Goal: Check status: Check status

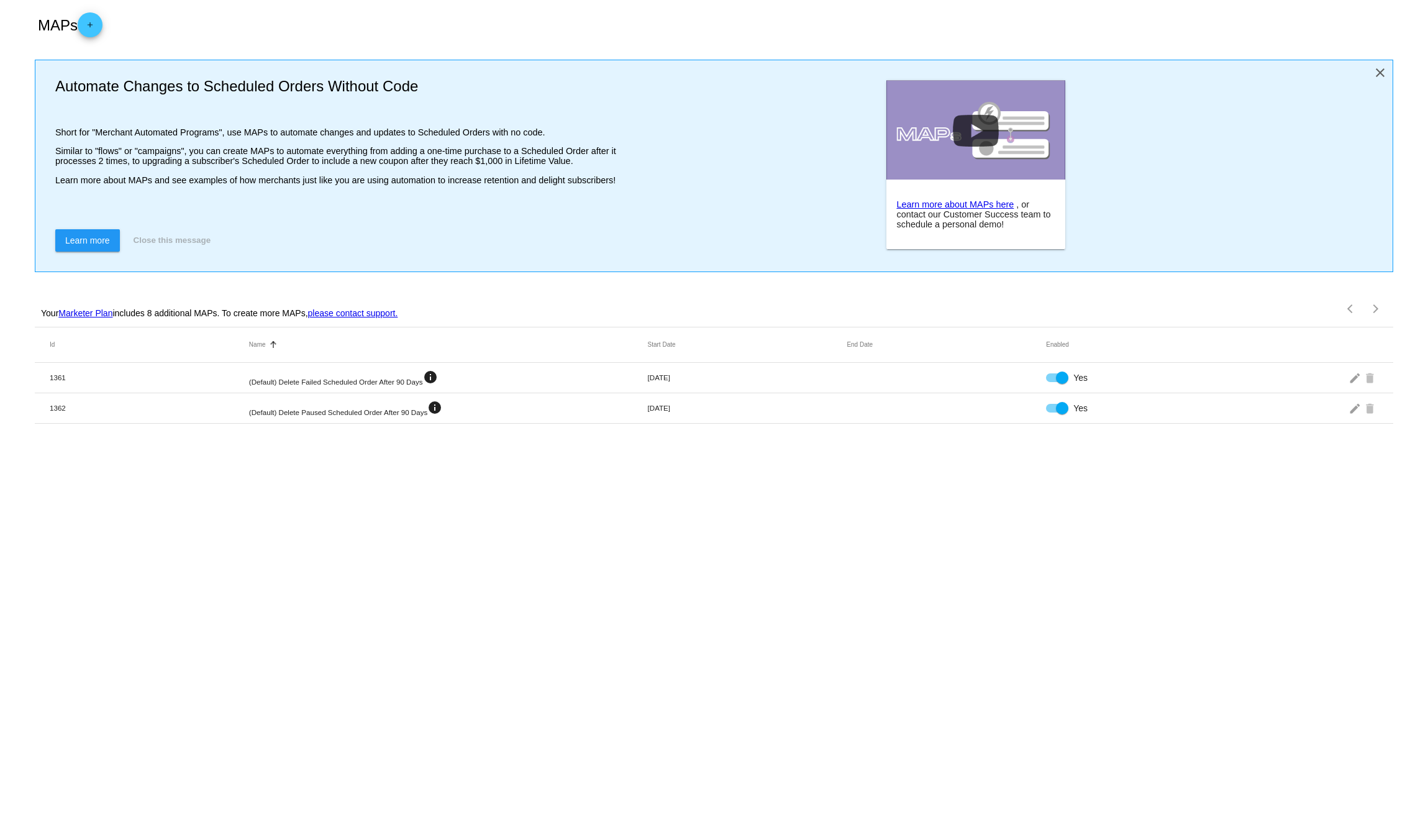
click at [1383, 66] on mat-icon "close" at bounding box center [1380, 72] width 15 height 15
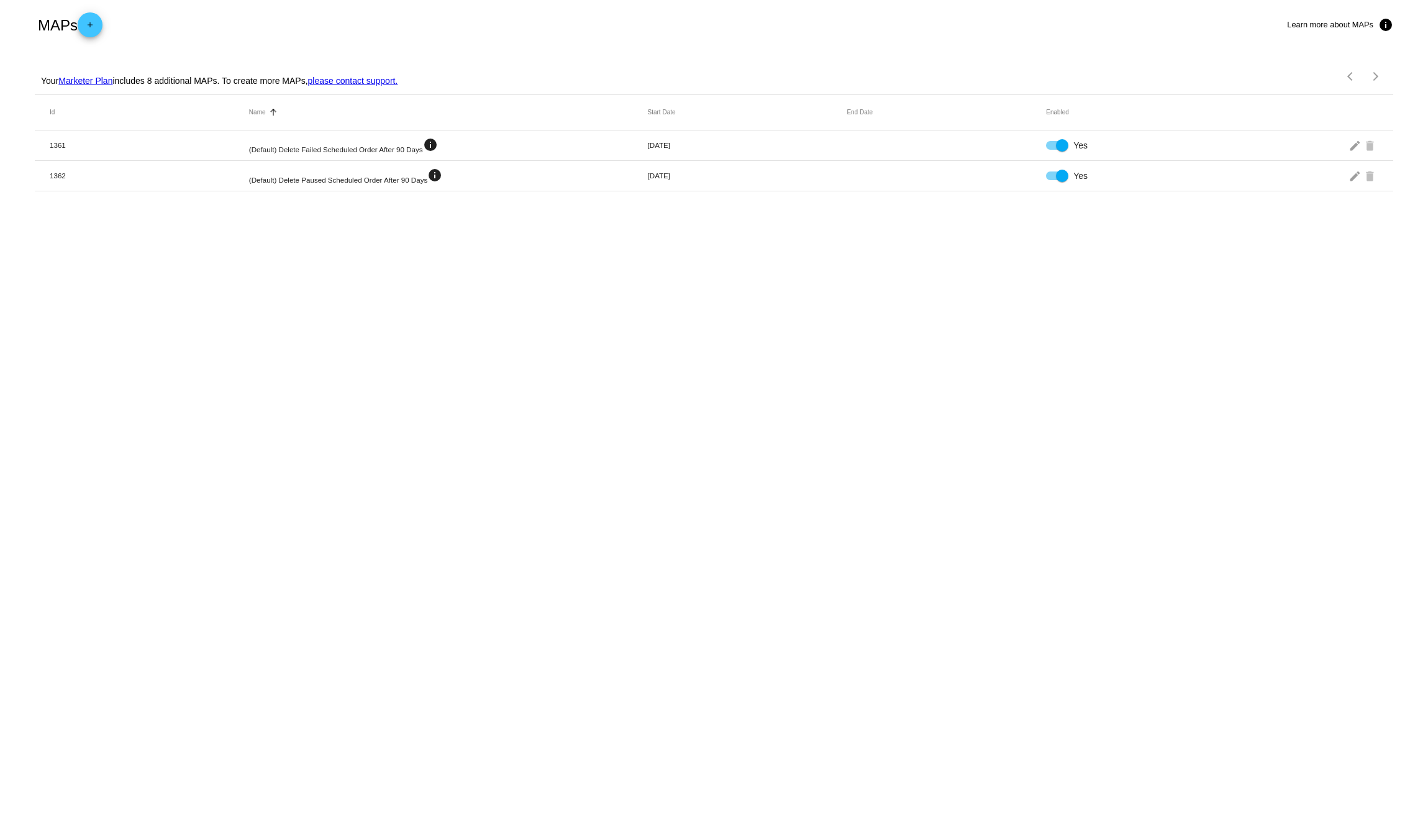
click at [1070, 218] on body "MAPs add Learn more about MAPs info Your Marketer Plan includes 8 additional MA…" at bounding box center [714, 420] width 1428 height 840
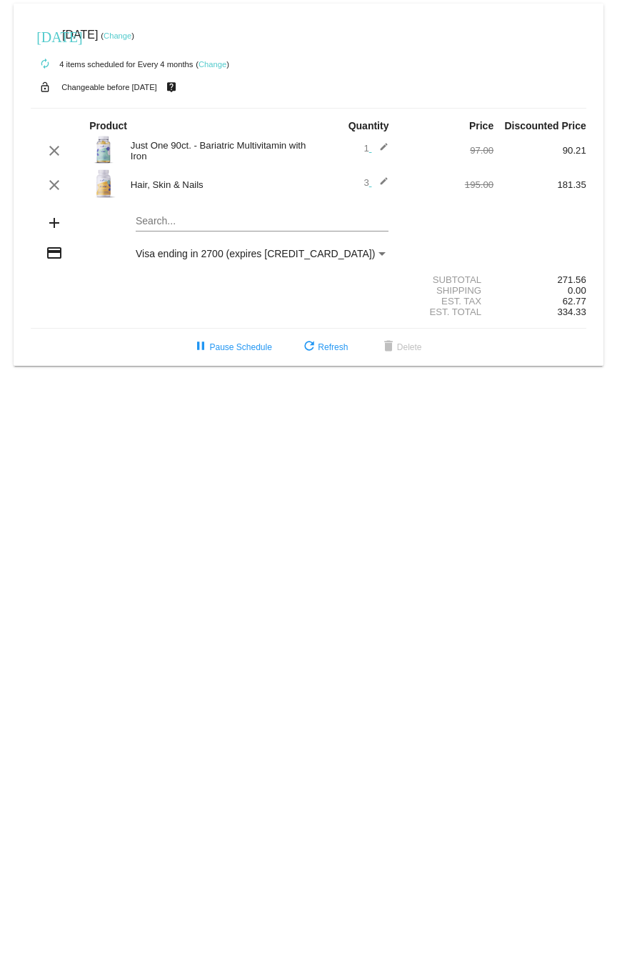
click at [439, 300] on div "Est. Tax" at bounding box center [447, 301] width 93 height 11
drag, startPoint x: 439, startPoint y: 300, endPoint x: 559, endPoint y: 299, distance: 119.3
click at [559, 299] on div "Est. Tax 62.77" at bounding box center [309, 301] width 556 height 11
click at [571, 305] on span "62.77" at bounding box center [575, 301] width 24 height 11
